Goal: Find specific page/section: Find specific page/section

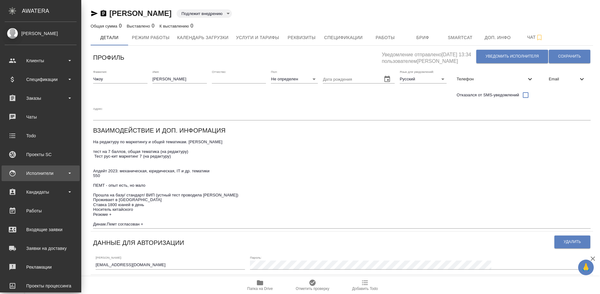
click at [48, 174] on div "Исполнители" at bounding box center [41, 172] width 72 height 9
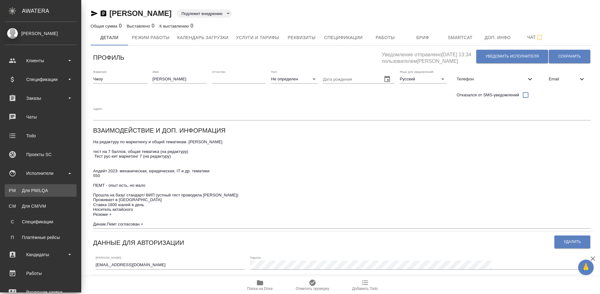
click at [58, 190] on div "Для PM/LQA" at bounding box center [41, 190] width 66 height 6
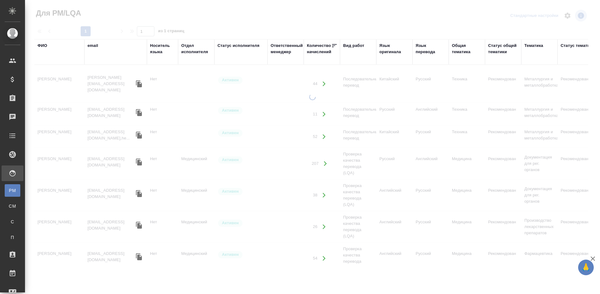
click at [45, 45] on div "ФИО" at bounding box center [43, 46] width 10 height 6
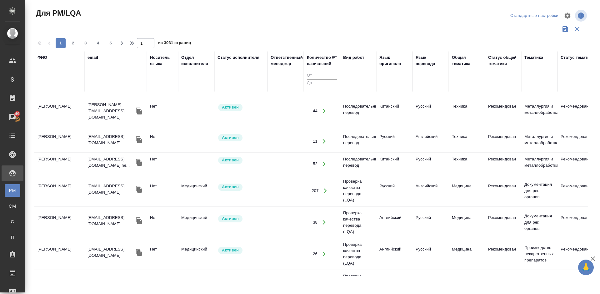
click at [61, 81] on input "text" at bounding box center [60, 80] width 44 height 8
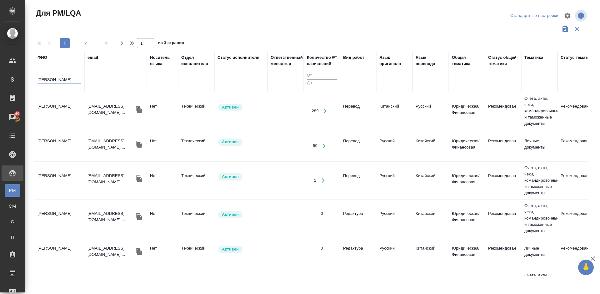
type input "Дротченко"
click at [76, 116] on td "Дротченко Наталия Владимировна" at bounding box center [59, 111] width 50 height 22
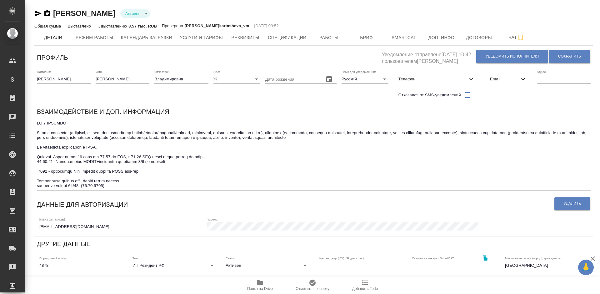
click at [260, 283] on icon "button" at bounding box center [260, 282] width 6 height 5
